Goal: Entertainment & Leisure: Consume media (video, audio)

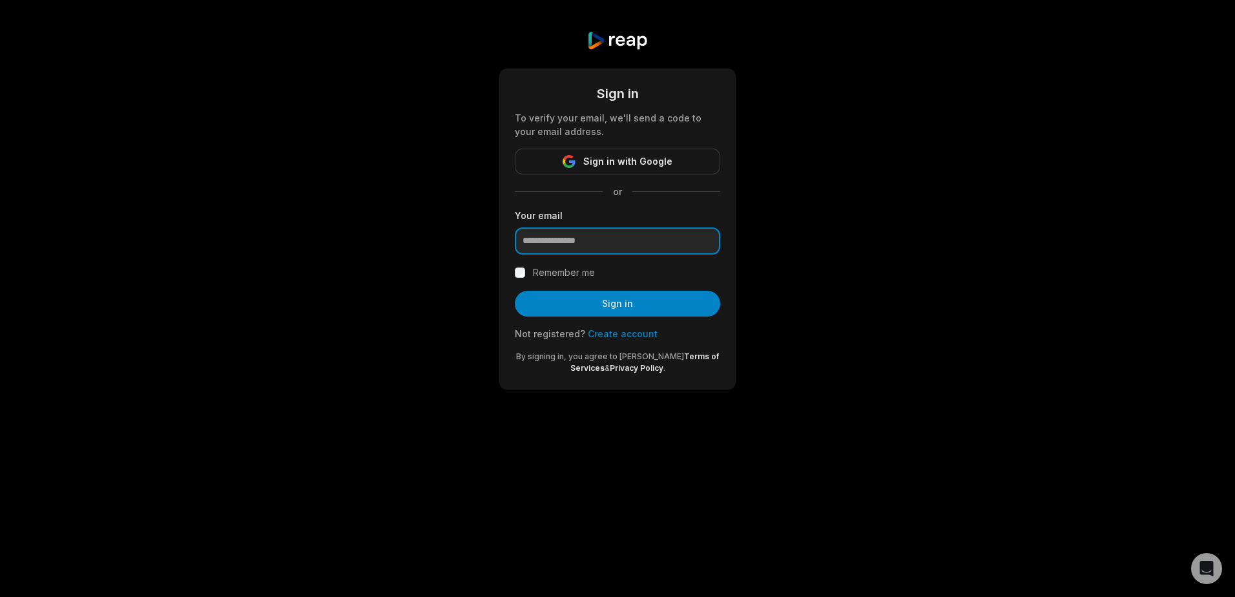
click at [561, 238] on input "email" at bounding box center [617, 240] width 205 height 27
type input "**********"
drag, startPoint x: 629, startPoint y: 245, endPoint x: 479, endPoint y: 235, distance: 150.2
click at [479, 235] on div "**********" at bounding box center [617, 210] width 1235 height 421
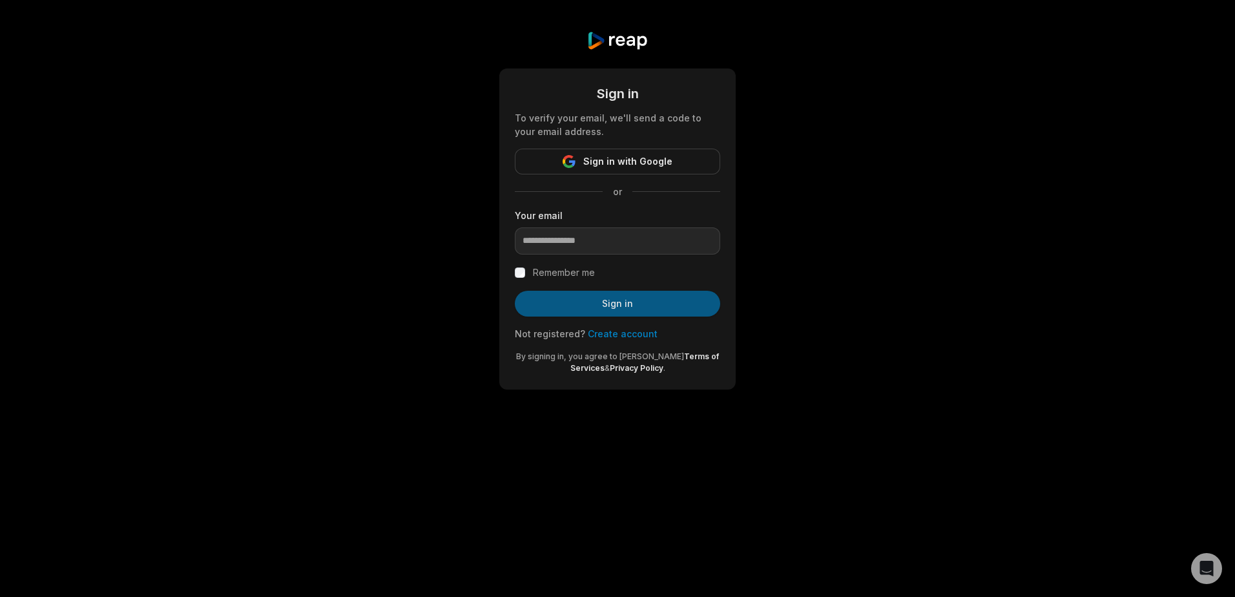
click at [623, 300] on button "Sign in" at bounding box center [617, 304] width 205 height 26
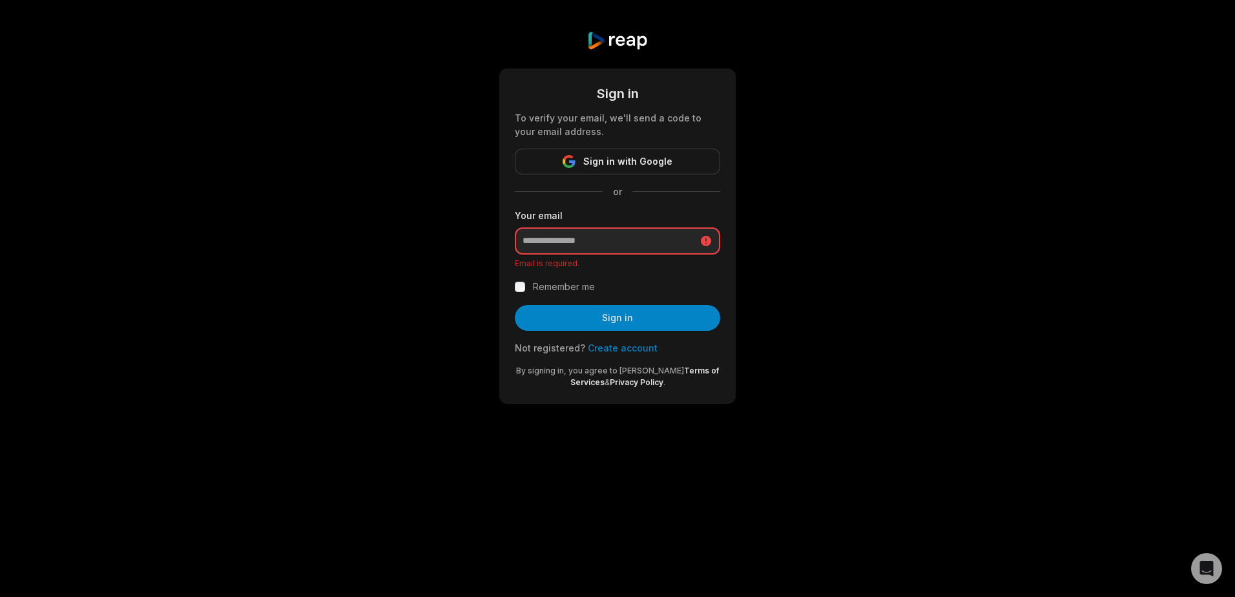
click at [576, 247] on input "email" at bounding box center [617, 240] width 205 height 27
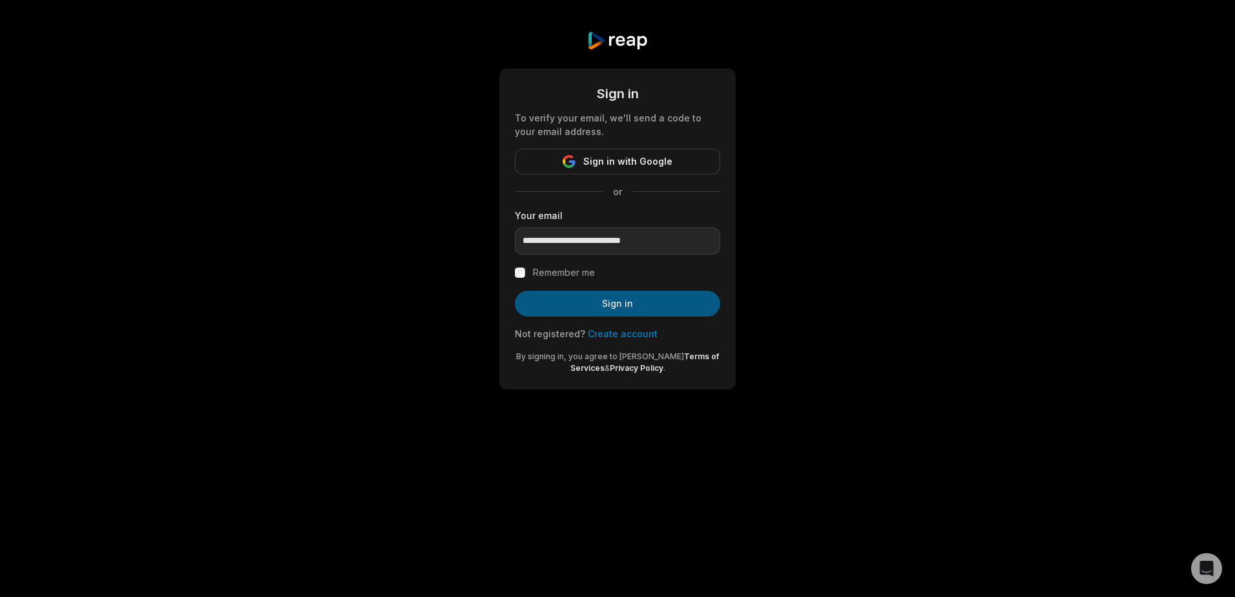
click at [611, 308] on button "Sign in" at bounding box center [617, 304] width 205 height 26
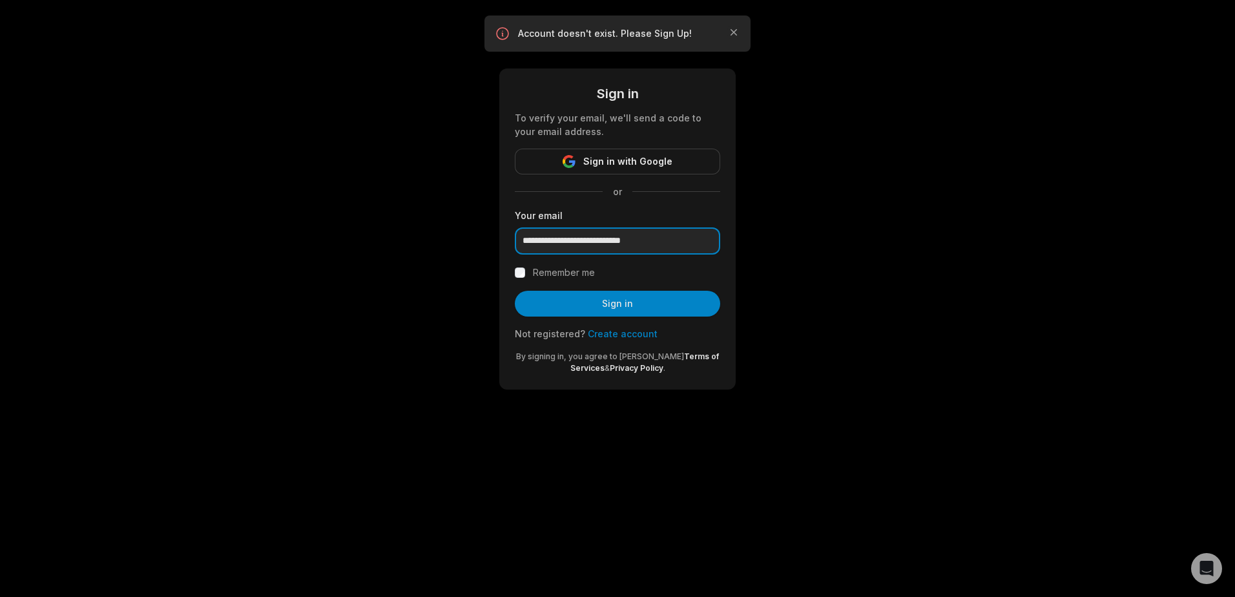
drag, startPoint x: 681, startPoint y: 239, endPoint x: 466, endPoint y: 238, distance: 215.2
click at [466, 238] on div "**********" at bounding box center [617, 210] width 1235 height 421
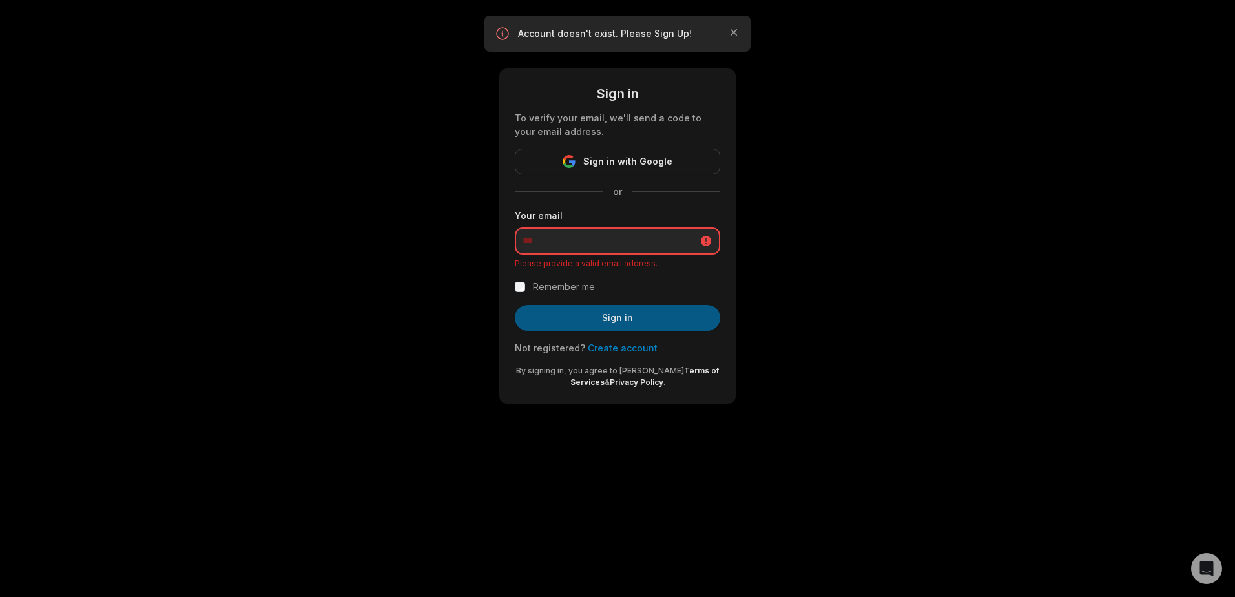
type input "**********"
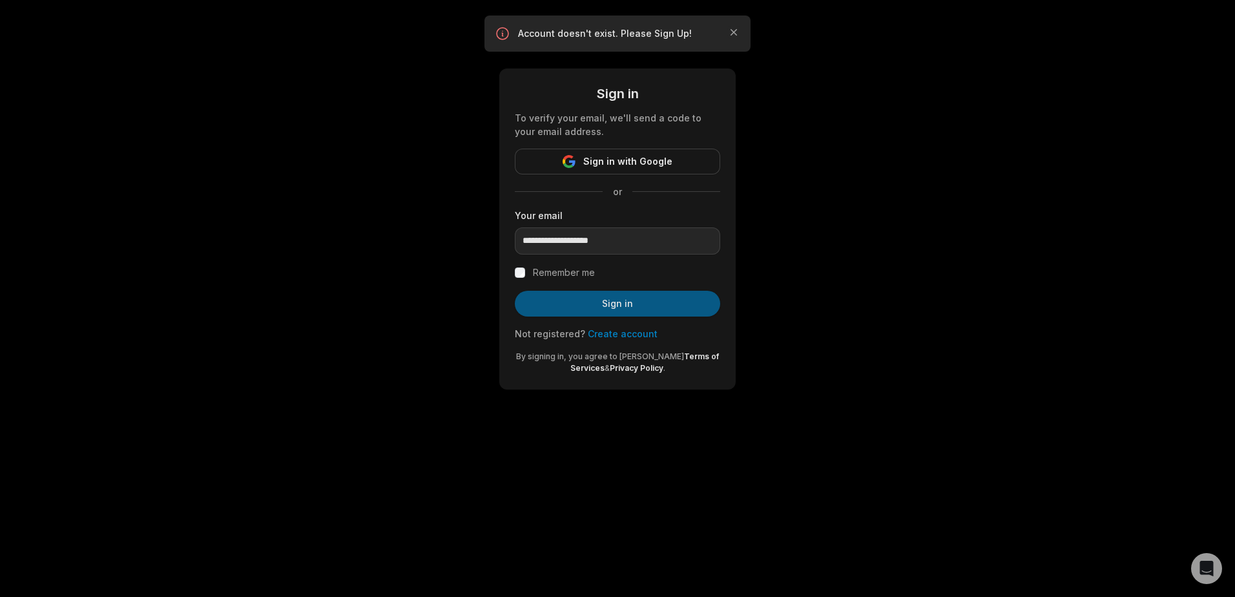
click at [619, 307] on button "Sign in" at bounding box center [617, 304] width 205 height 26
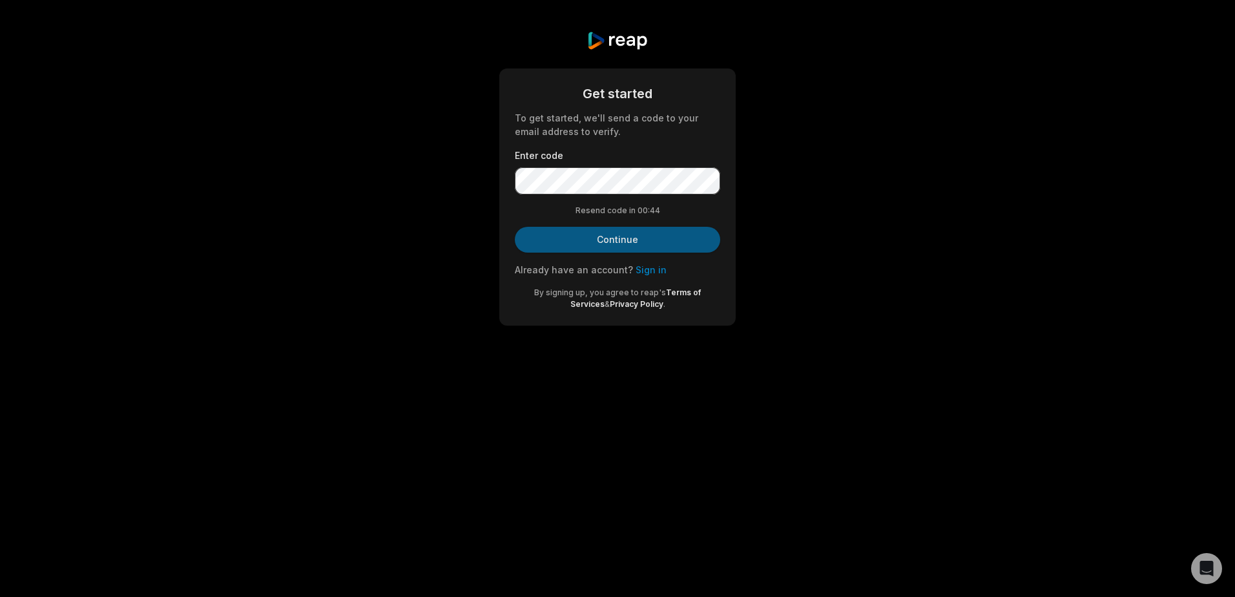
click at [625, 244] on button "Continue" at bounding box center [617, 240] width 205 height 26
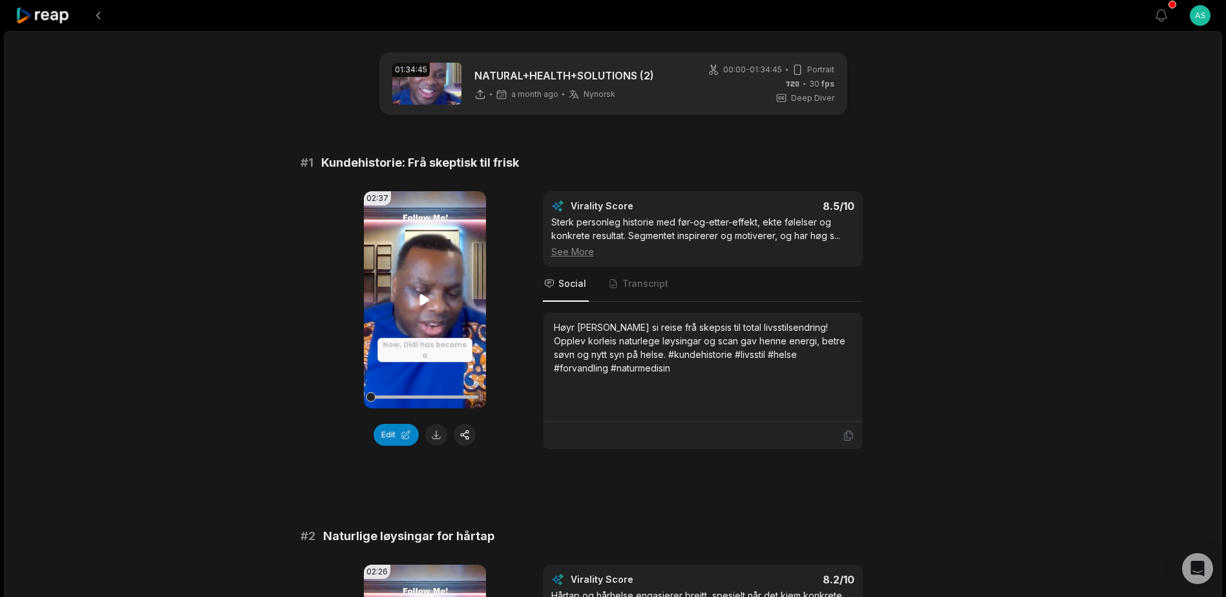
click at [424, 298] on icon at bounding box center [425, 299] width 10 height 11
click at [421, 396] on div at bounding box center [424, 396] width 107 height 3
click at [412, 395] on div at bounding box center [424, 396] width 107 height 3
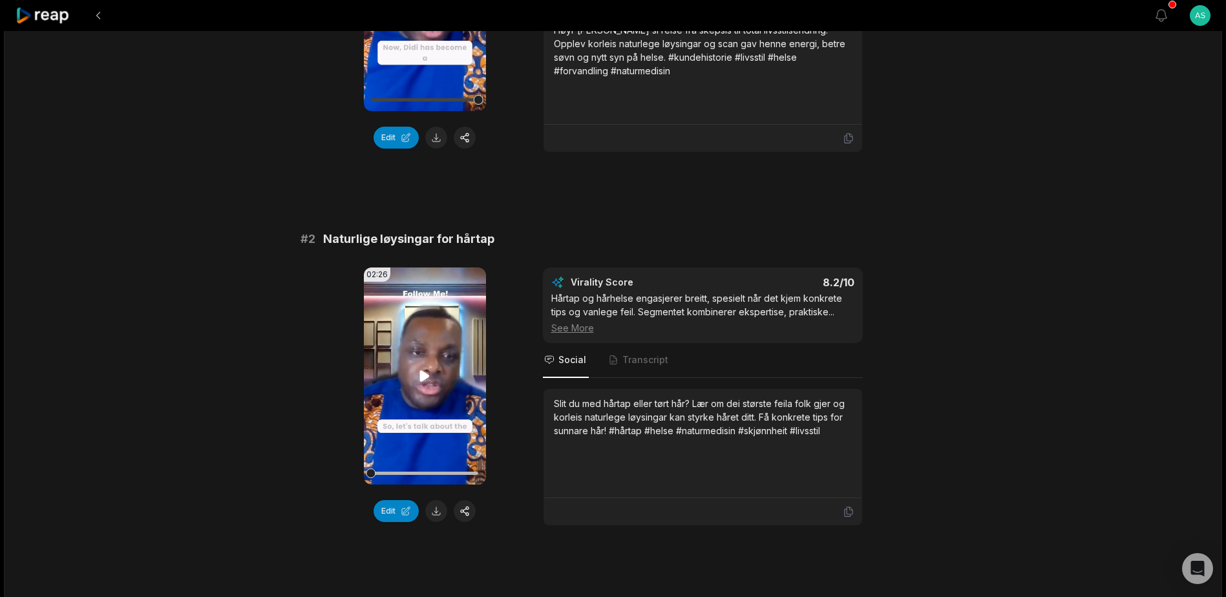
scroll to position [323, 0]
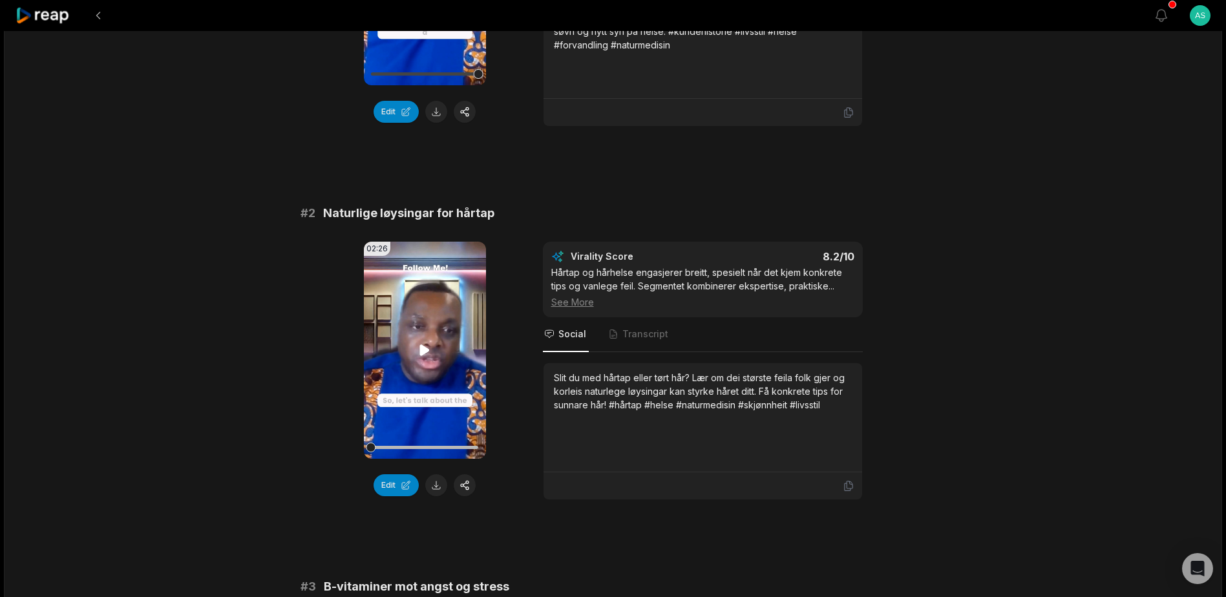
click at [423, 353] on icon at bounding box center [425, 349] width 10 height 11
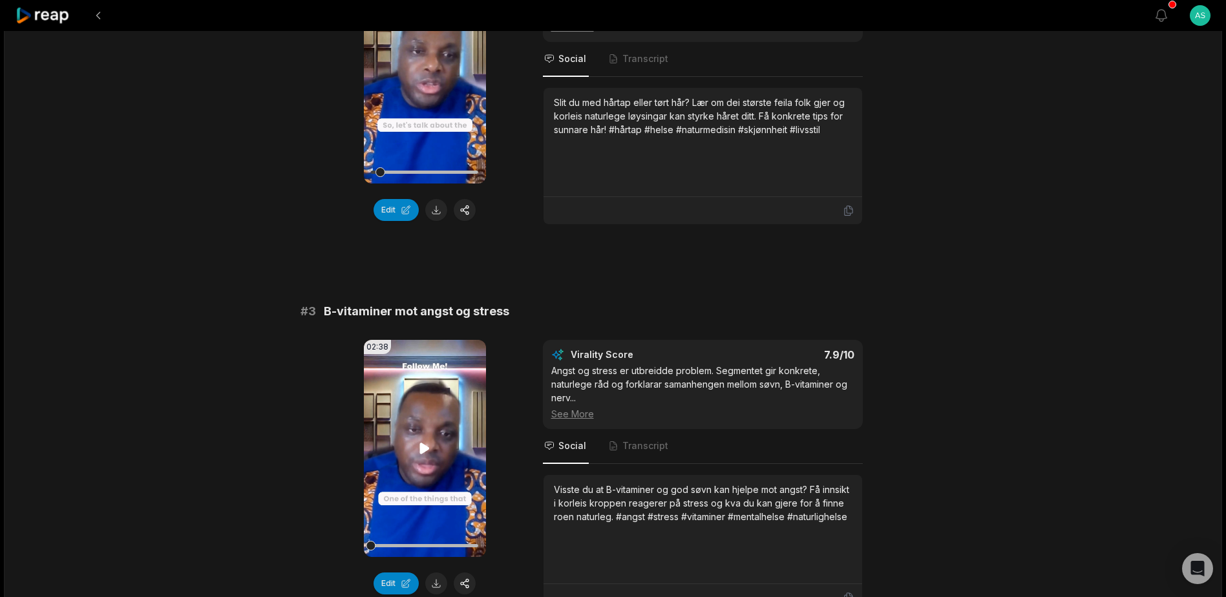
scroll to position [581, 0]
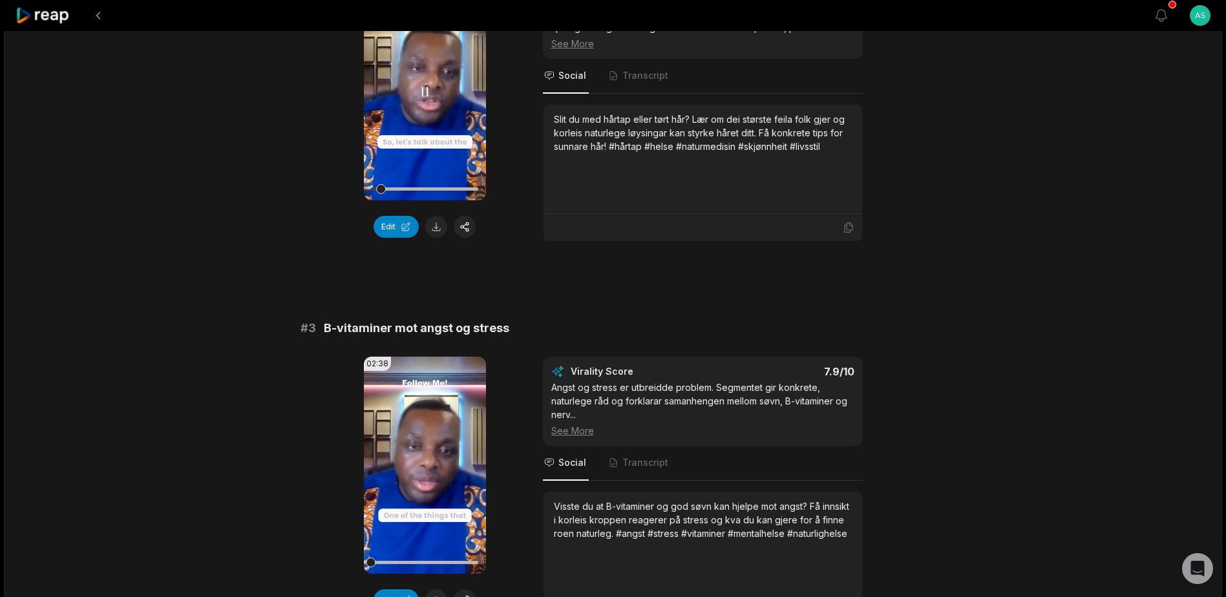
click at [396, 187] on div at bounding box center [424, 189] width 107 height 23
click at [419, 187] on div at bounding box center [424, 189] width 107 height 23
click at [434, 191] on div at bounding box center [424, 189] width 107 height 23
click at [450, 190] on div at bounding box center [424, 188] width 107 height 3
click at [426, 87] on icon at bounding box center [425, 92] width 16 height 16
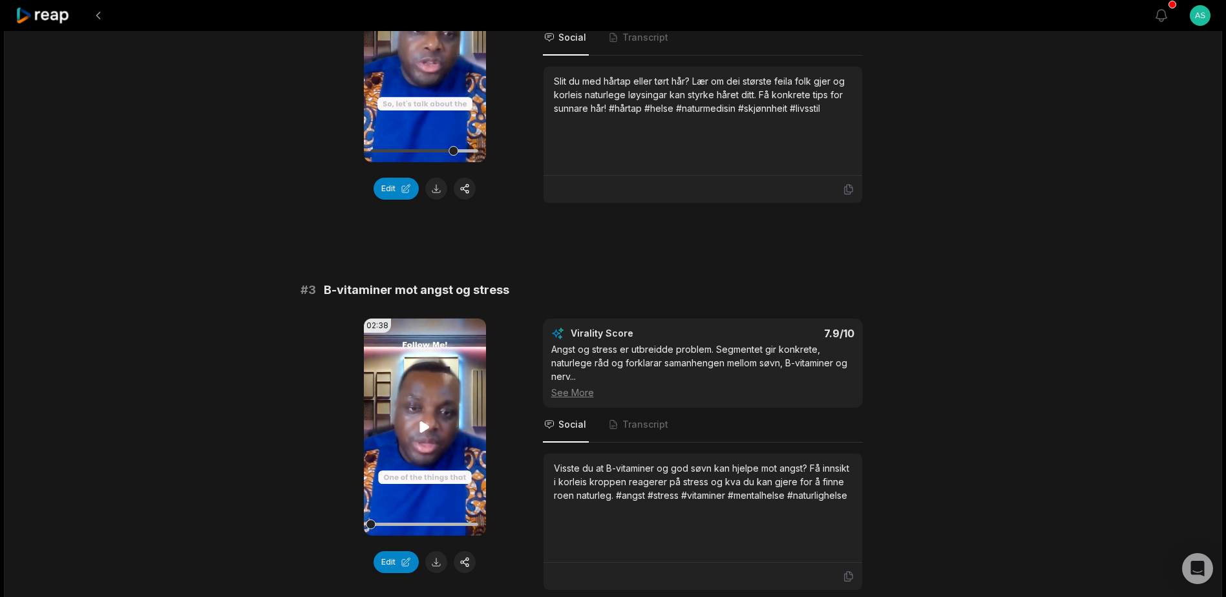
scroll to position [711, 0]
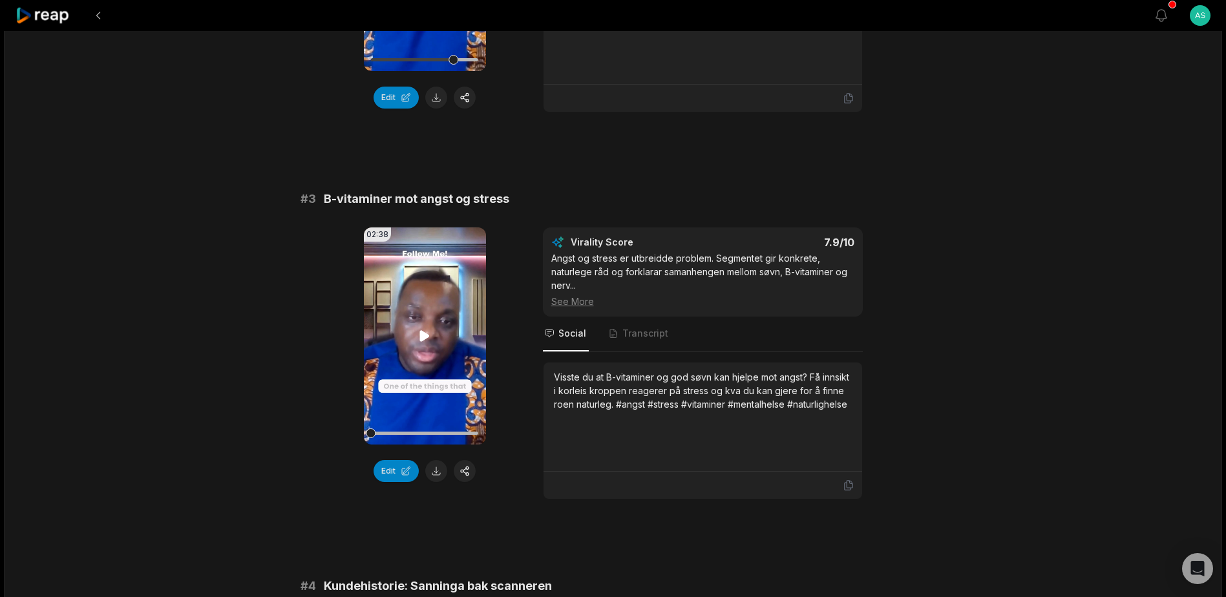
click at [426, 333] on icon at bounding box center [425, 336] width 16 height 16
click at [399, 432] on div at bounding box center [424, 433] width 107 height 3
drag, startPoint x: 403, startPoint y: 435, endPoint x: 427, endPoint y: 437, distance: 24.0
click at [427, 437] on div at bounding box center [424, 433] width 107 height 23
click at [423, 339] on icon at bounding box center [425, 335] width 5 height 8
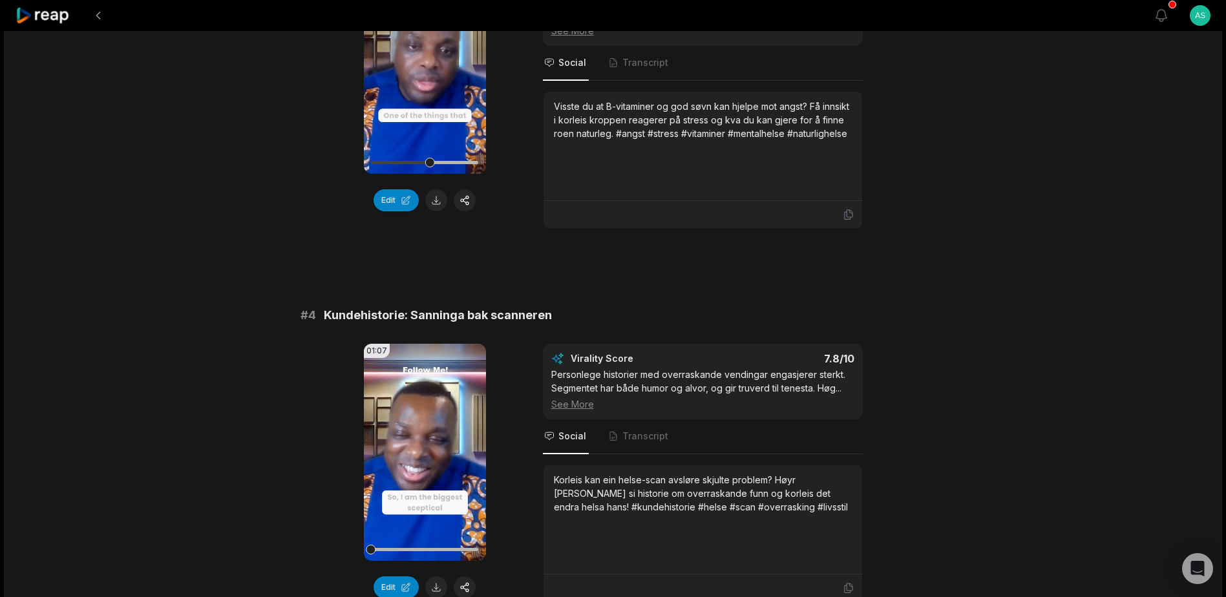
scroll to position [1034, 0]
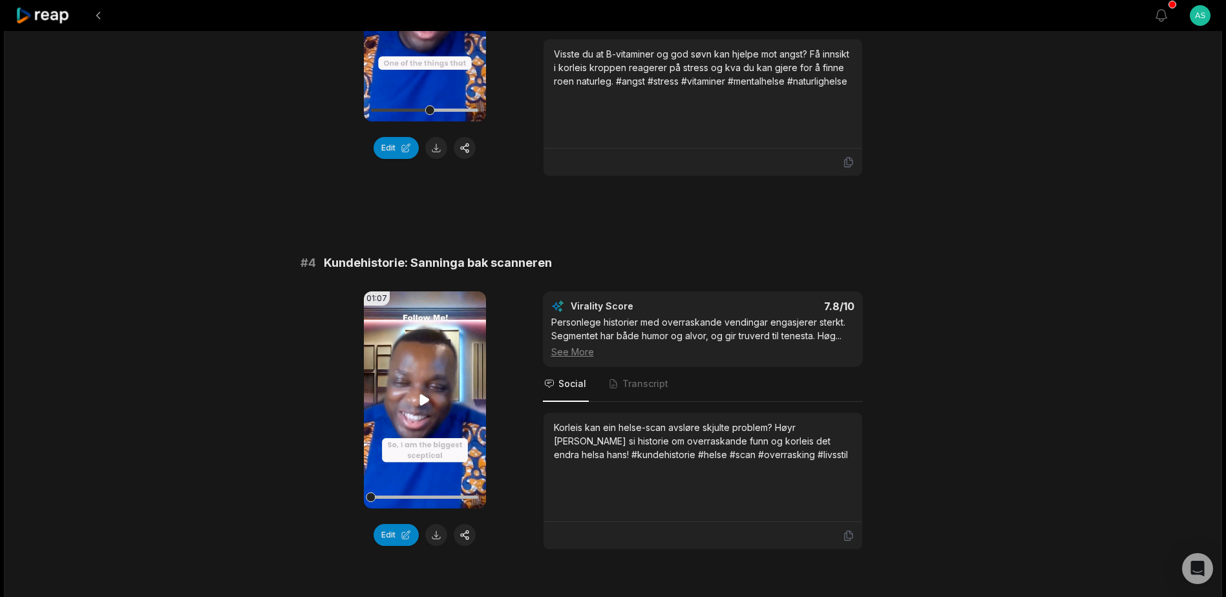
click at [419, 397] on icon at bounding box center [425, 400] width 16 height 16
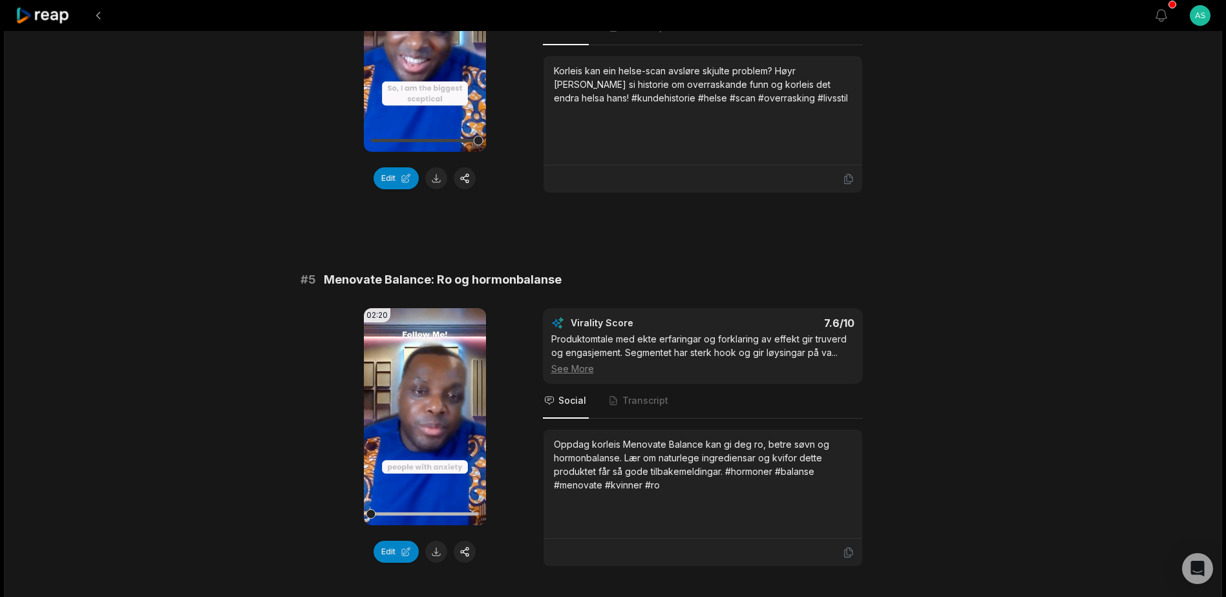
scroll to position [1421, 0]
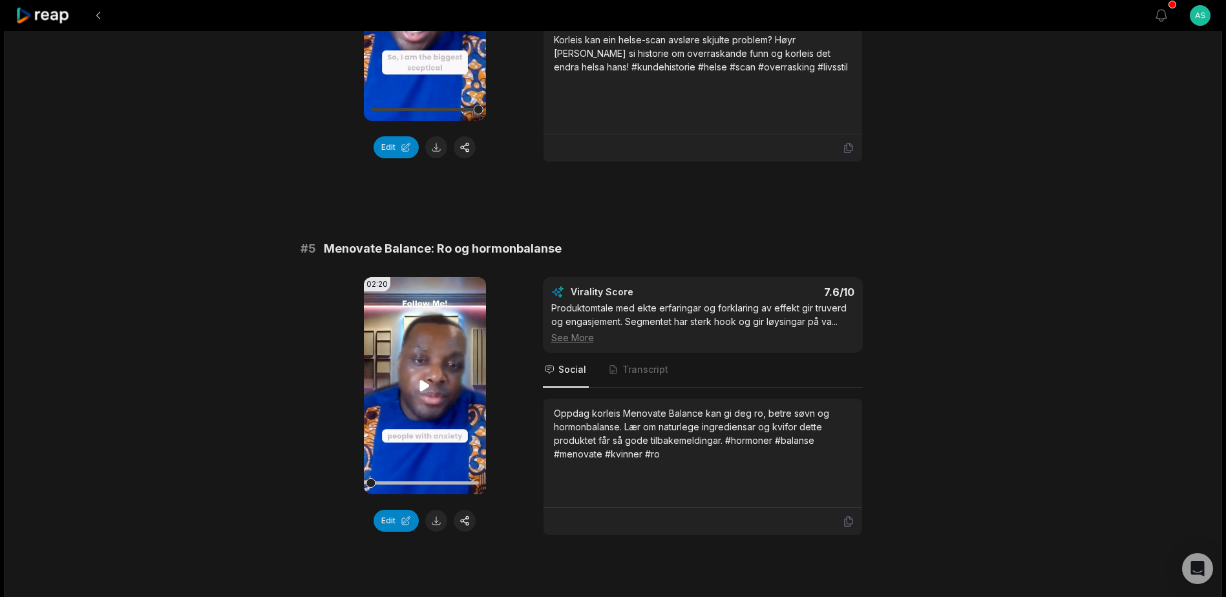
click at [419, 384] on icon at bounding box center [425, 386] width 16 height 16
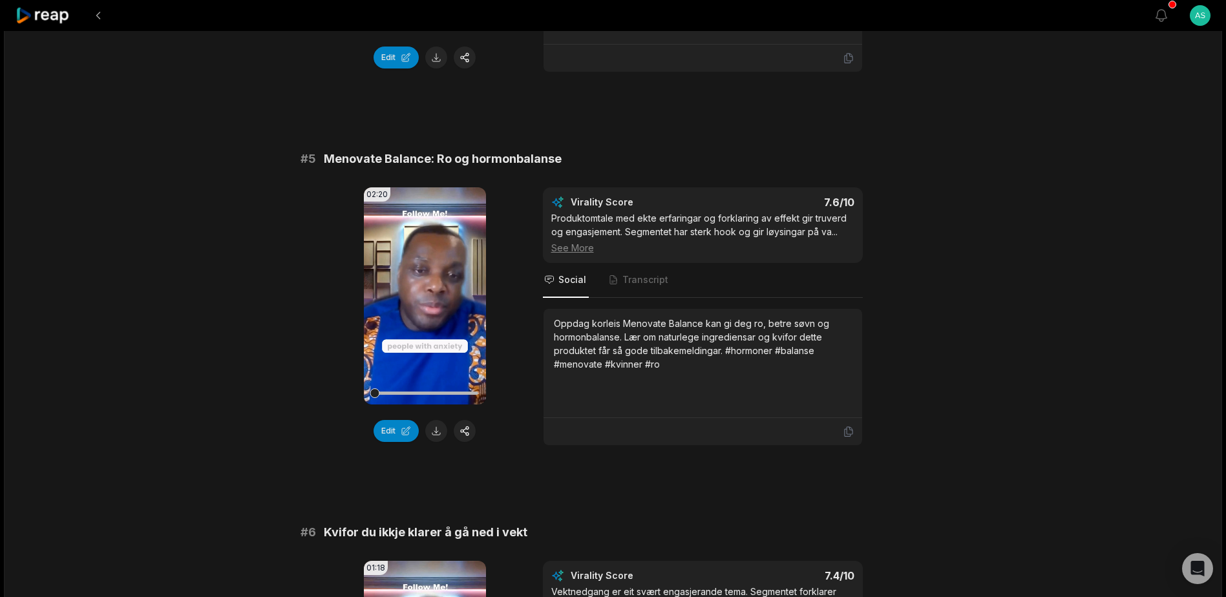
scroll to position [1551, 0]
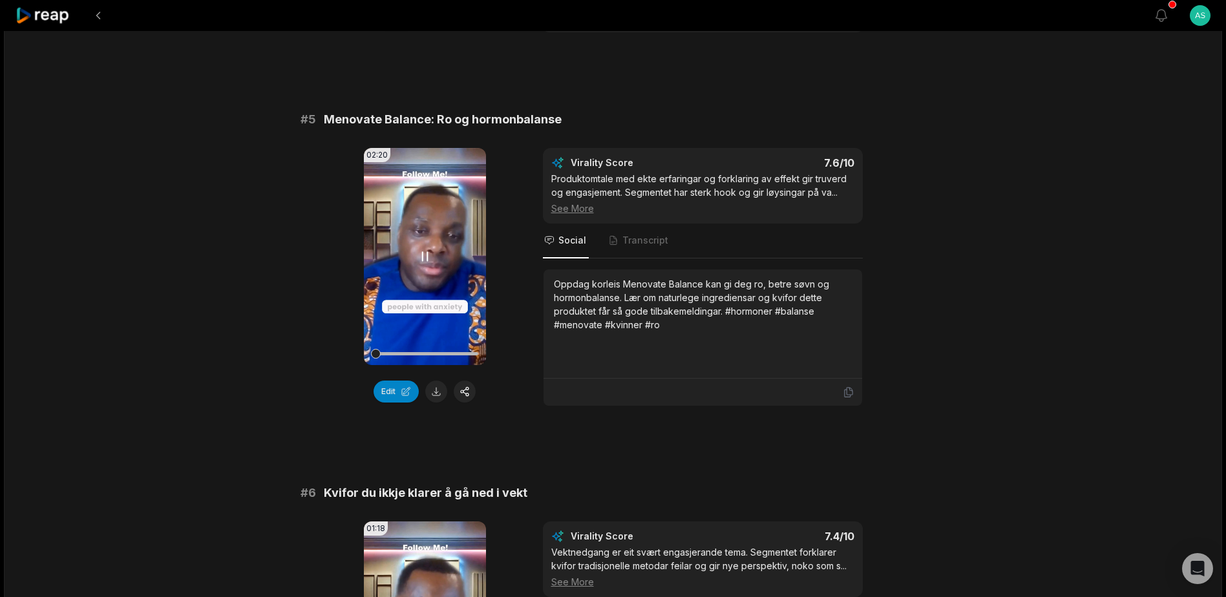
click at [415, 353] on div at bounding box center [424, 353] width 107 height 3
click at [435, 357] on div at bounding box center [424, 353] width 107 height 23
click at [425, 257] on icon at bounding box center [425, 257] width 16 height 16
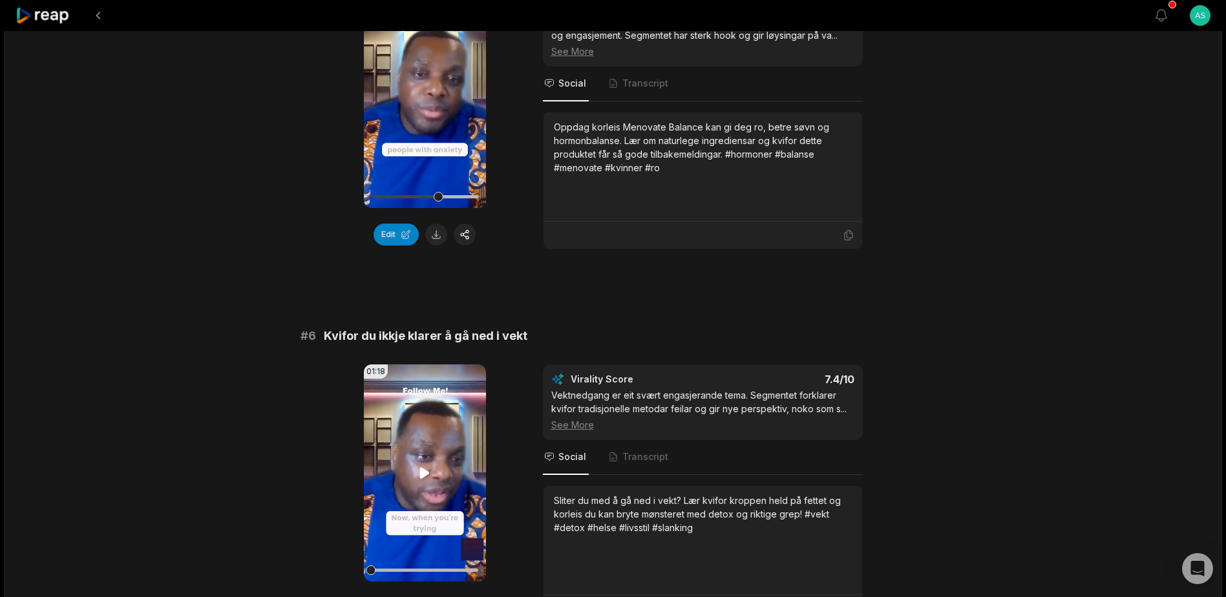
scroll to position [1874, 0]
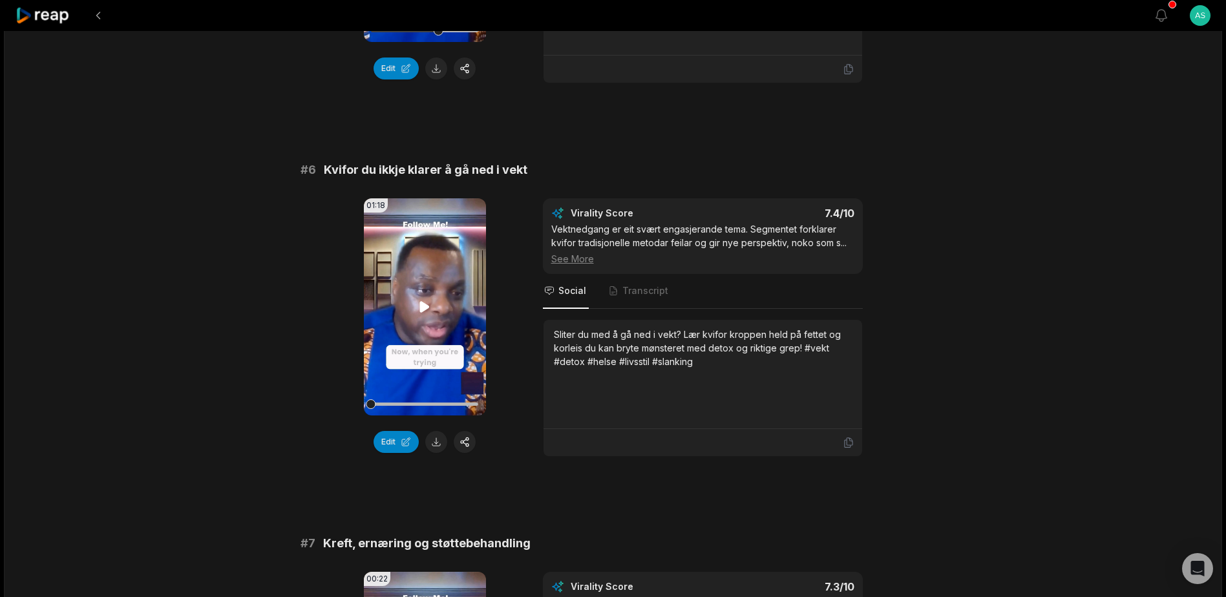
click at [424, 306] on icon at bounding box center [425, 306] width 10 height 11
click at [401, 403] on div at bounding box center [424, 404] width 107 height 3
click at [426, 401] on div at bounding box center [424, 404] width 107 height 23
click at [423, 309] on icon at bounding box center [425, 307] width 16 height 16
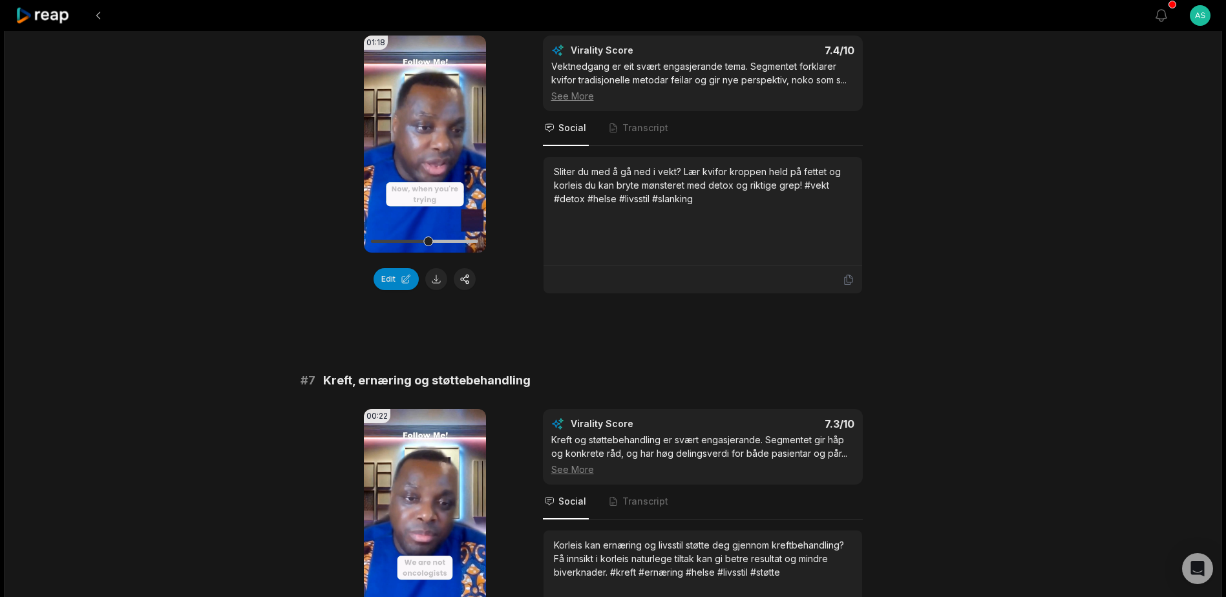
scroll to position [2068, 0]
